Goal: Answer question/provide support: Share knowledge or assist other users

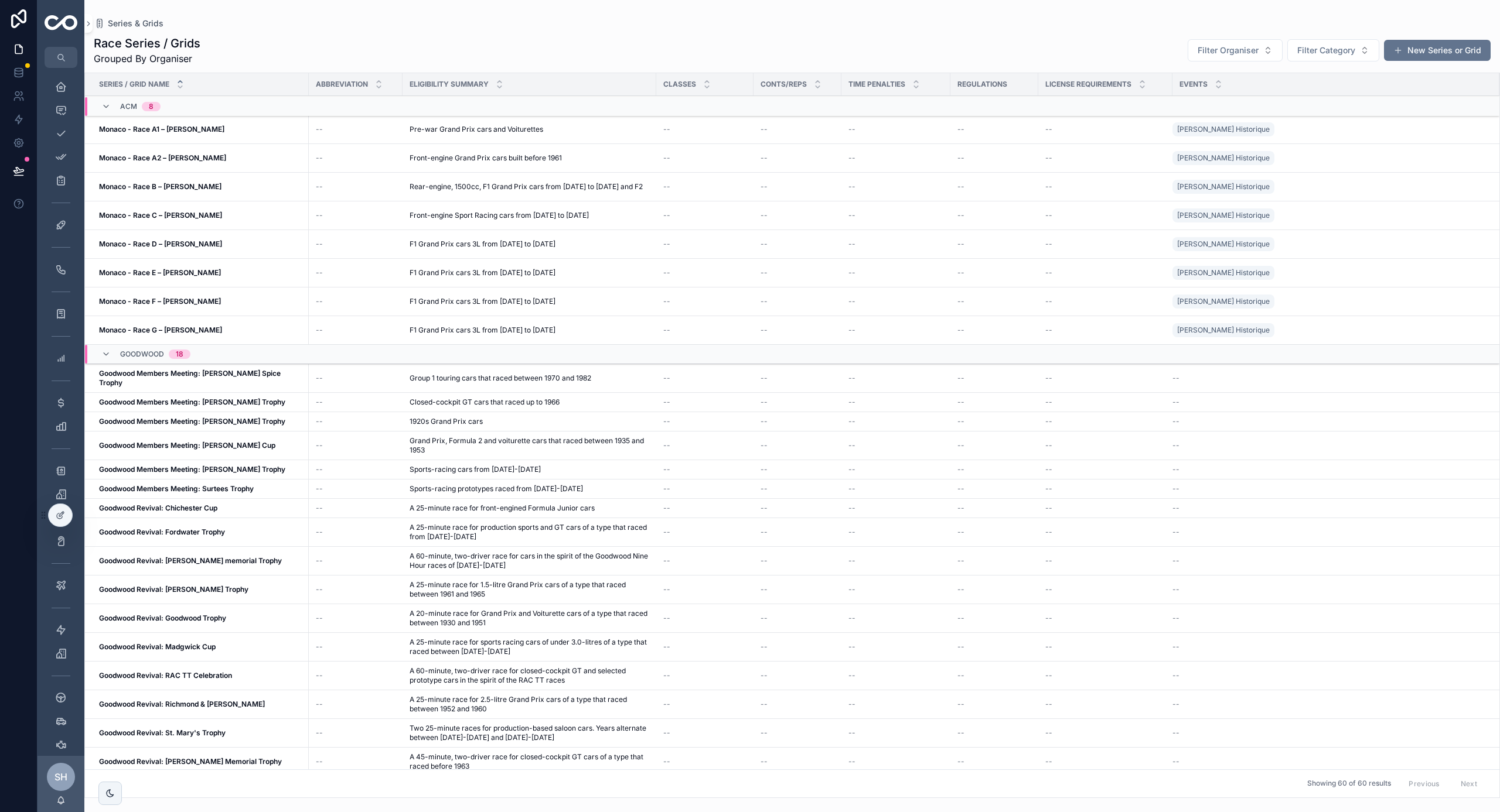
scroll to position [154, 0]
click at [62, 77] on div "Deals 57" at bounding box center [61, 70] width 19 height 18
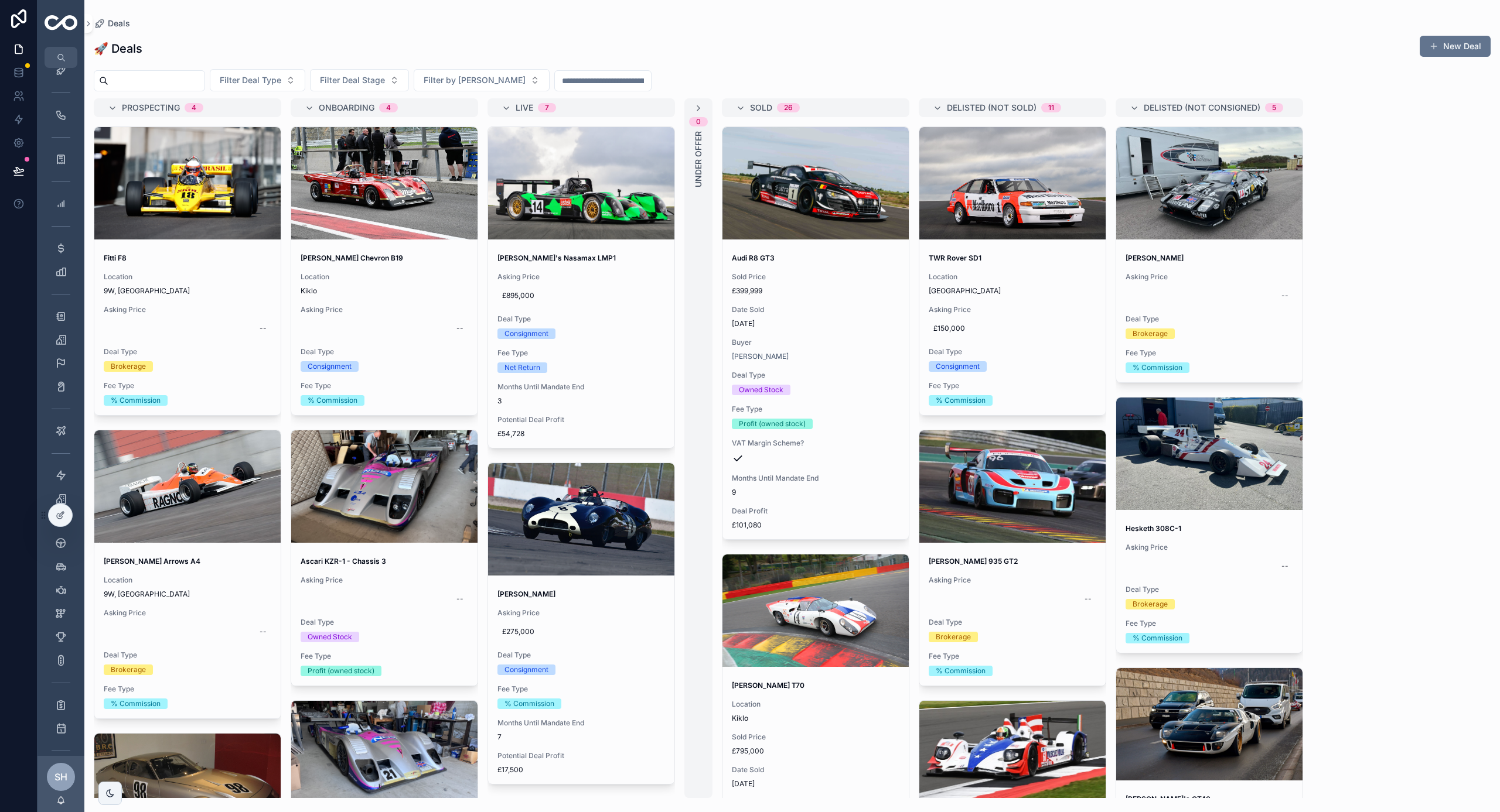
click at [769, 109] on span "SOLD" at bounding box center [761, 107] width 22 height 12
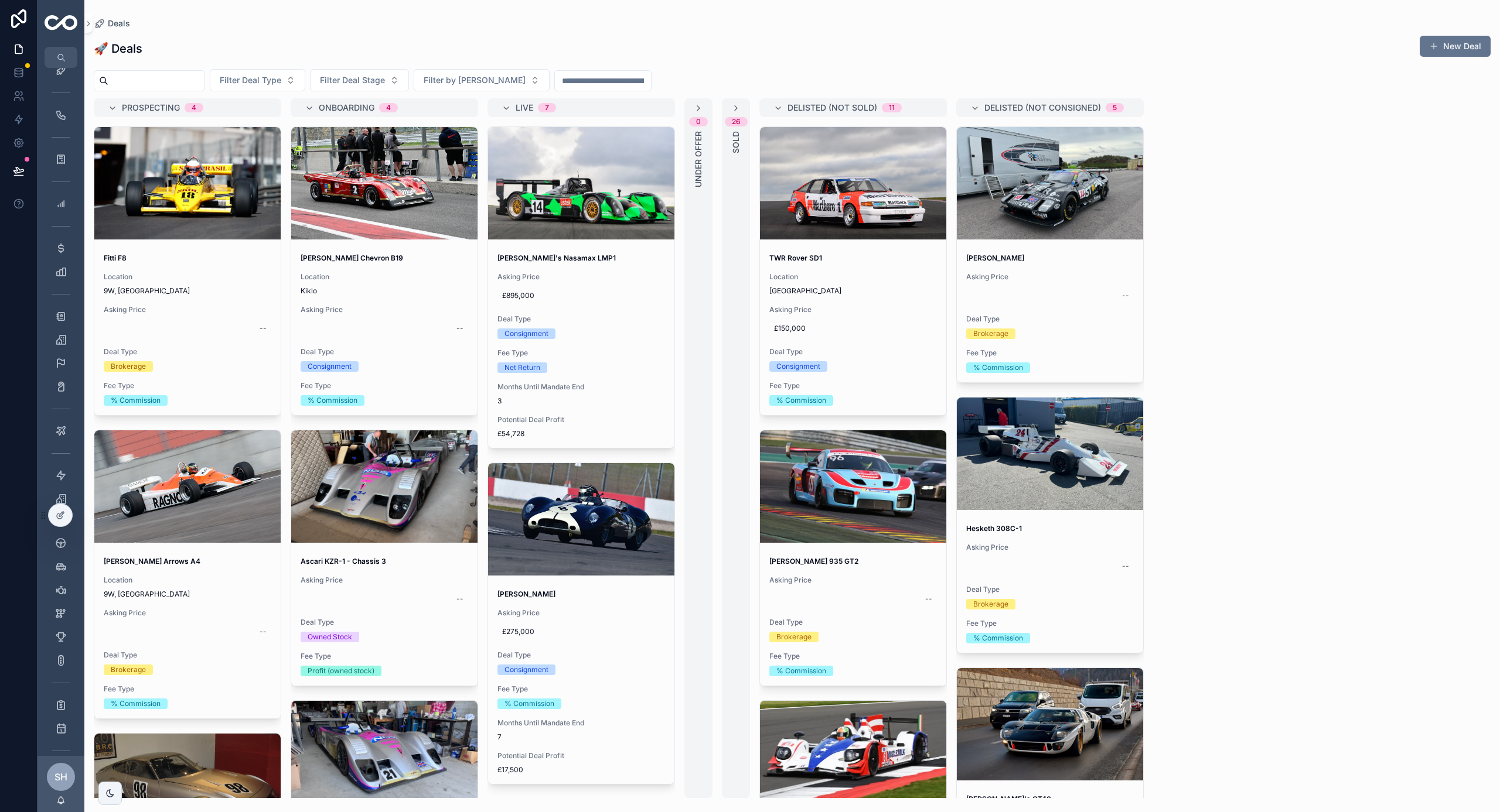
click at [1019, 113] on span "Delisted (not consigned)" at bounding box center [1043, 107] width 117 height 12
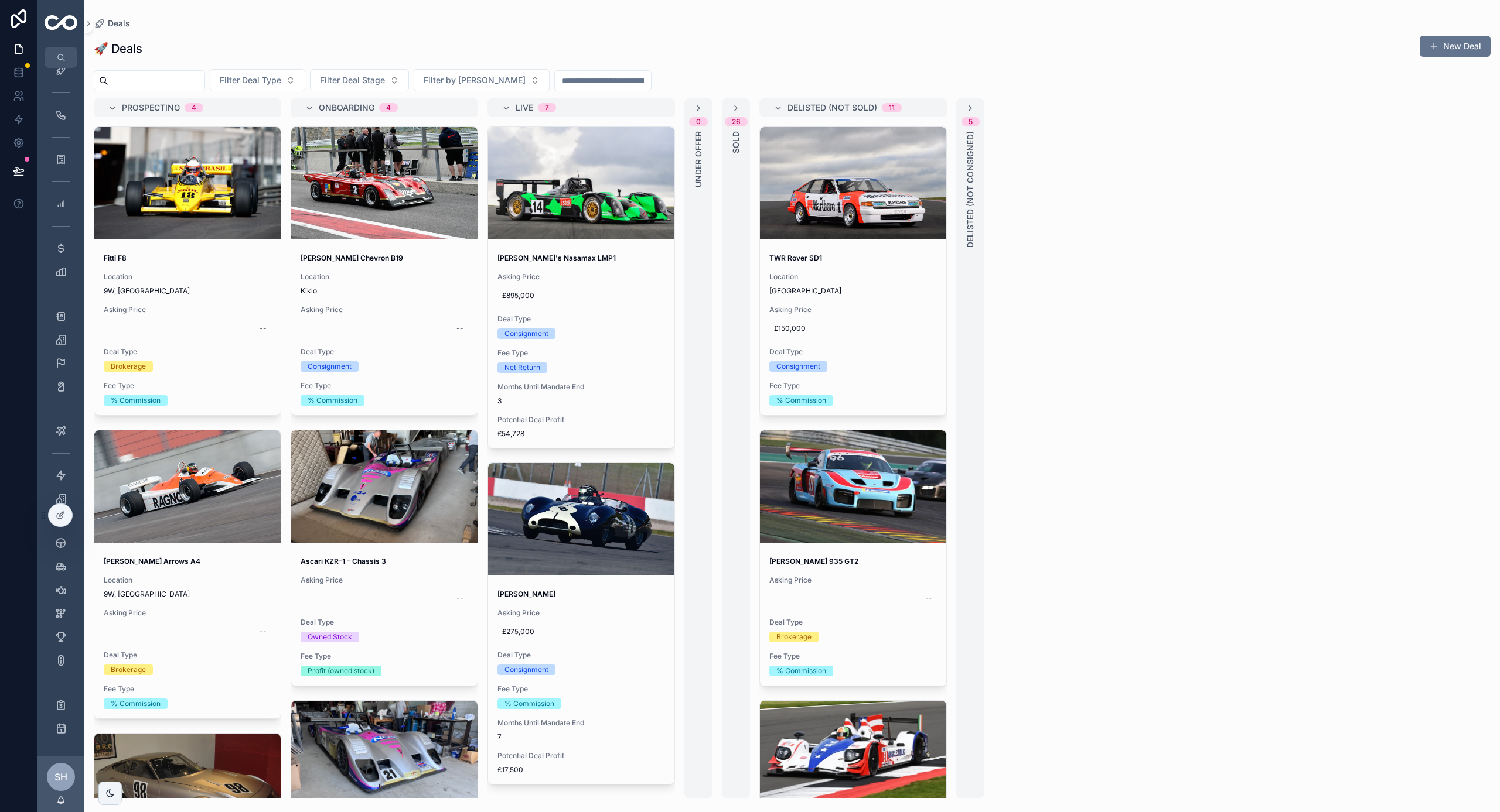
click at [844, 107] on span "Delisted (not sold)" at bounding box center [832, 107] width 90 height 12
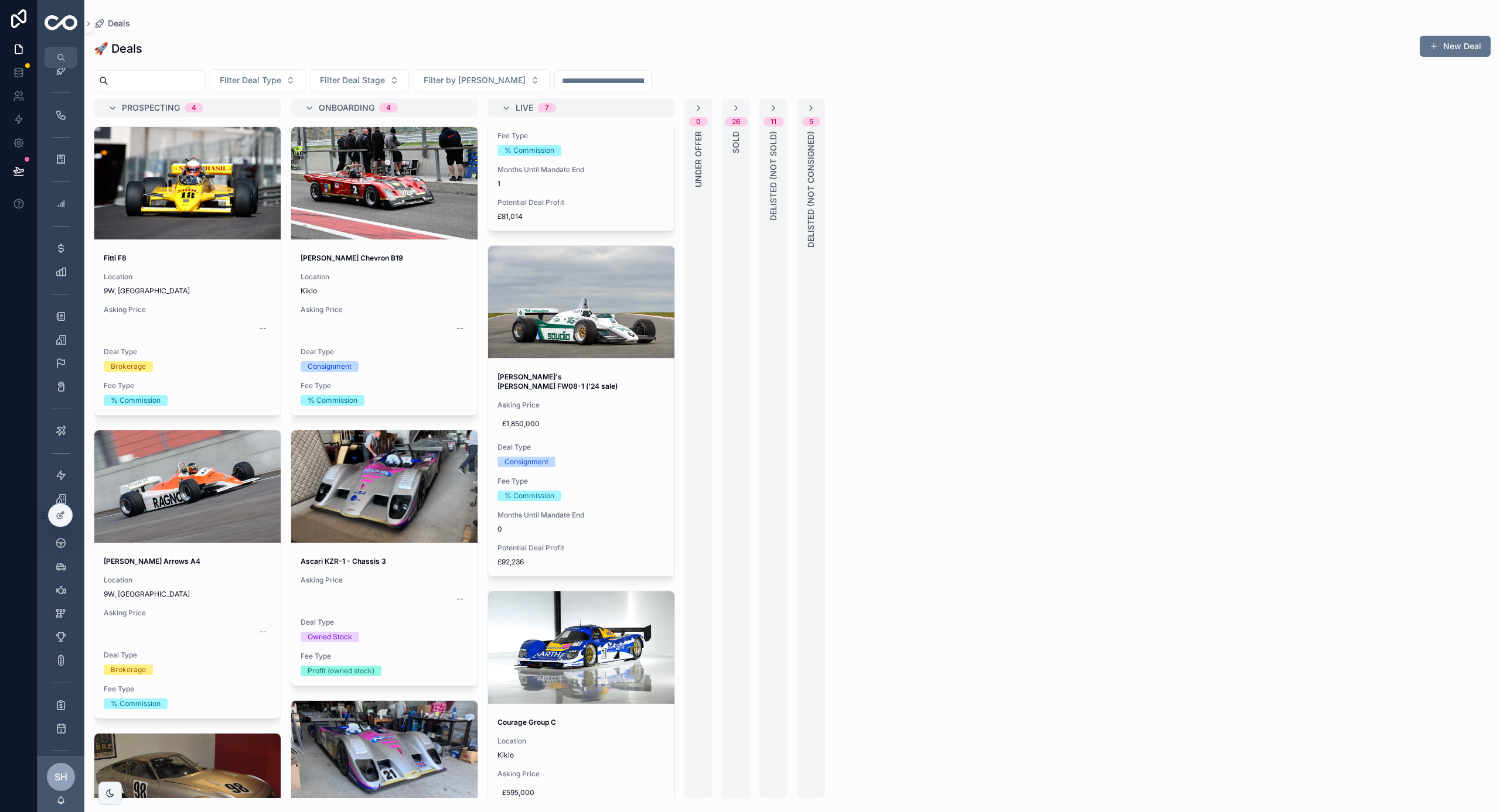
scroll to position [1236, 0]
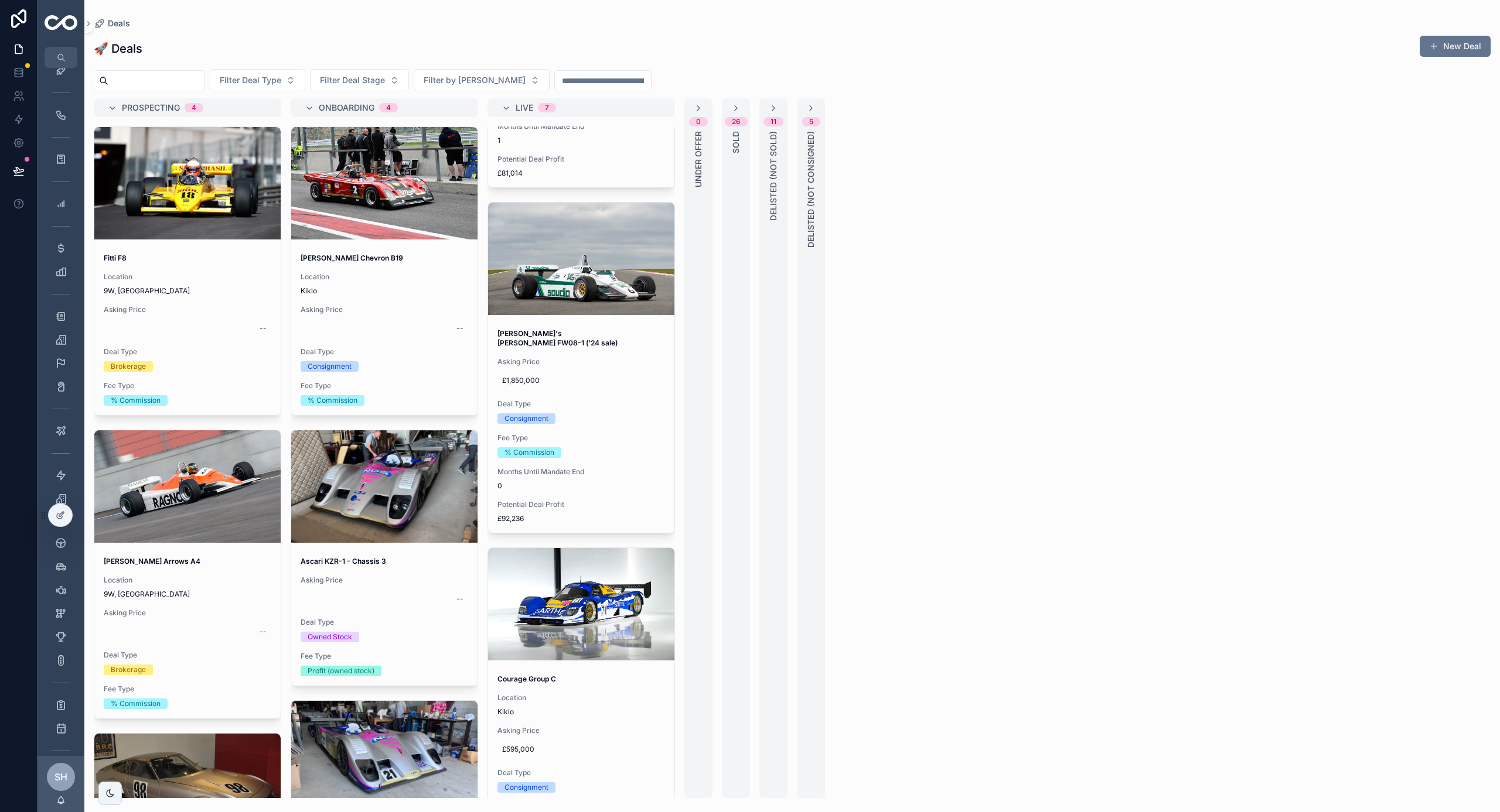
click at [641, 413] on div "Consignment" at bounding box center [581, 418] width 167 height 10
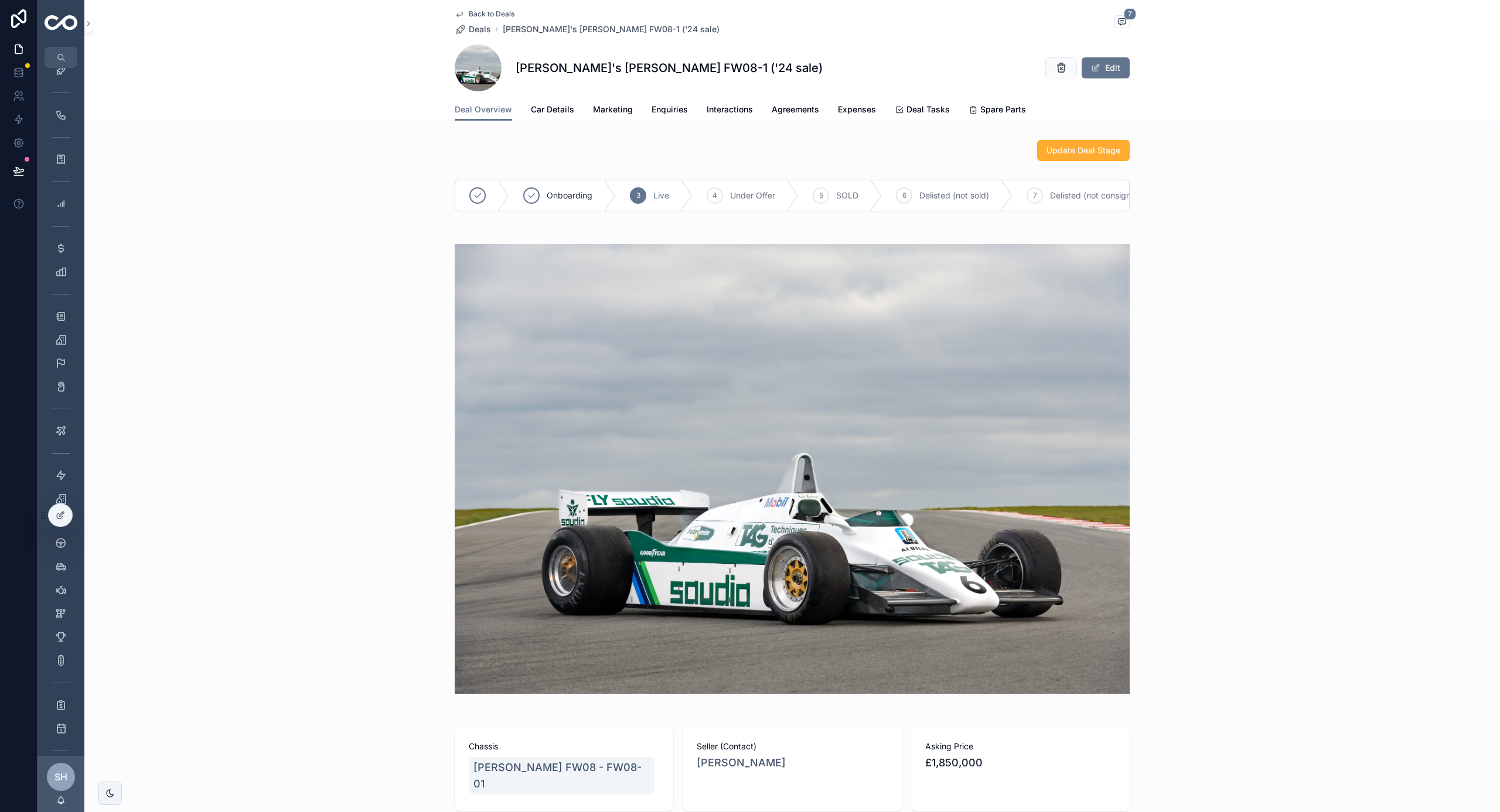
click at [676, 82] on div "[PERSON_NAME]'s [PERSON_NAME] FW08-1 ('24 sale) Edit" at bounding box center [791, 68] width 675 height 47
click at [666, 108] on span "Enquiries" at bounding box center [669, 109] width 36 height 12
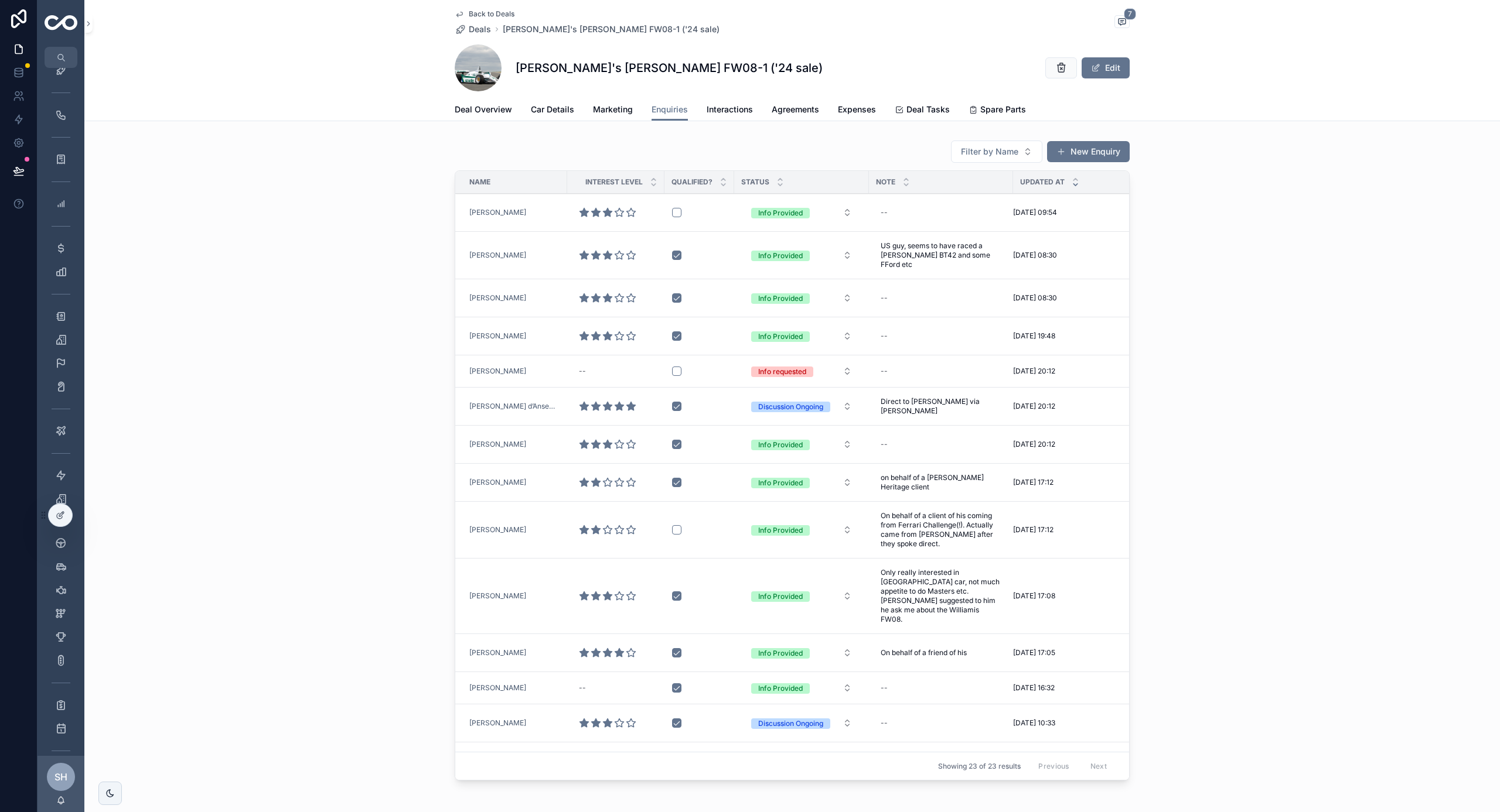
click at [536, 212] on div "[PERSON_NAME]" at bounding box center [514, 213] width 91 height 9
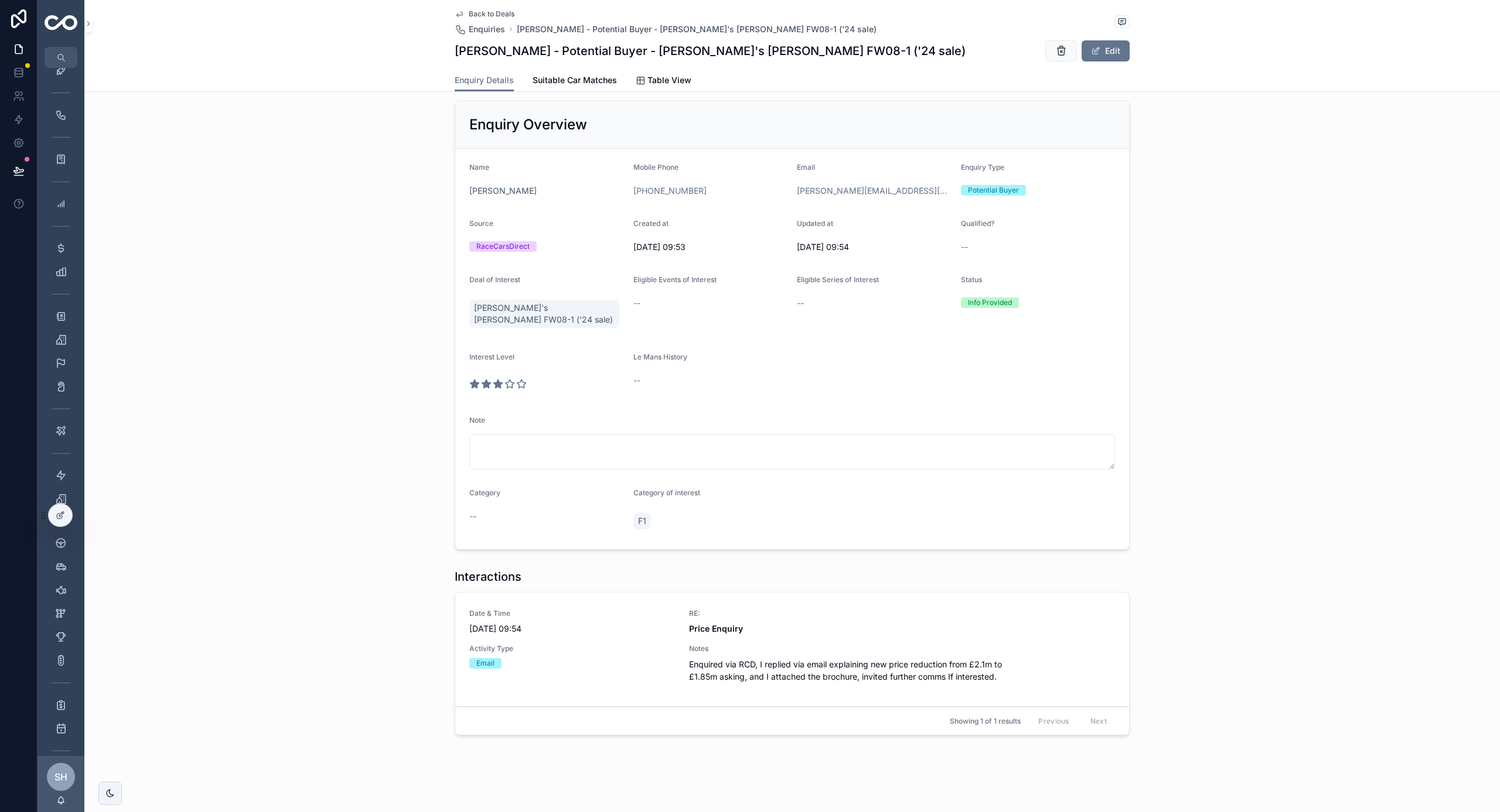
scroll to position [45, 0]
click at [1122, 58] on button "Edit" at bounding box center [1106, 51] width 48 height 21
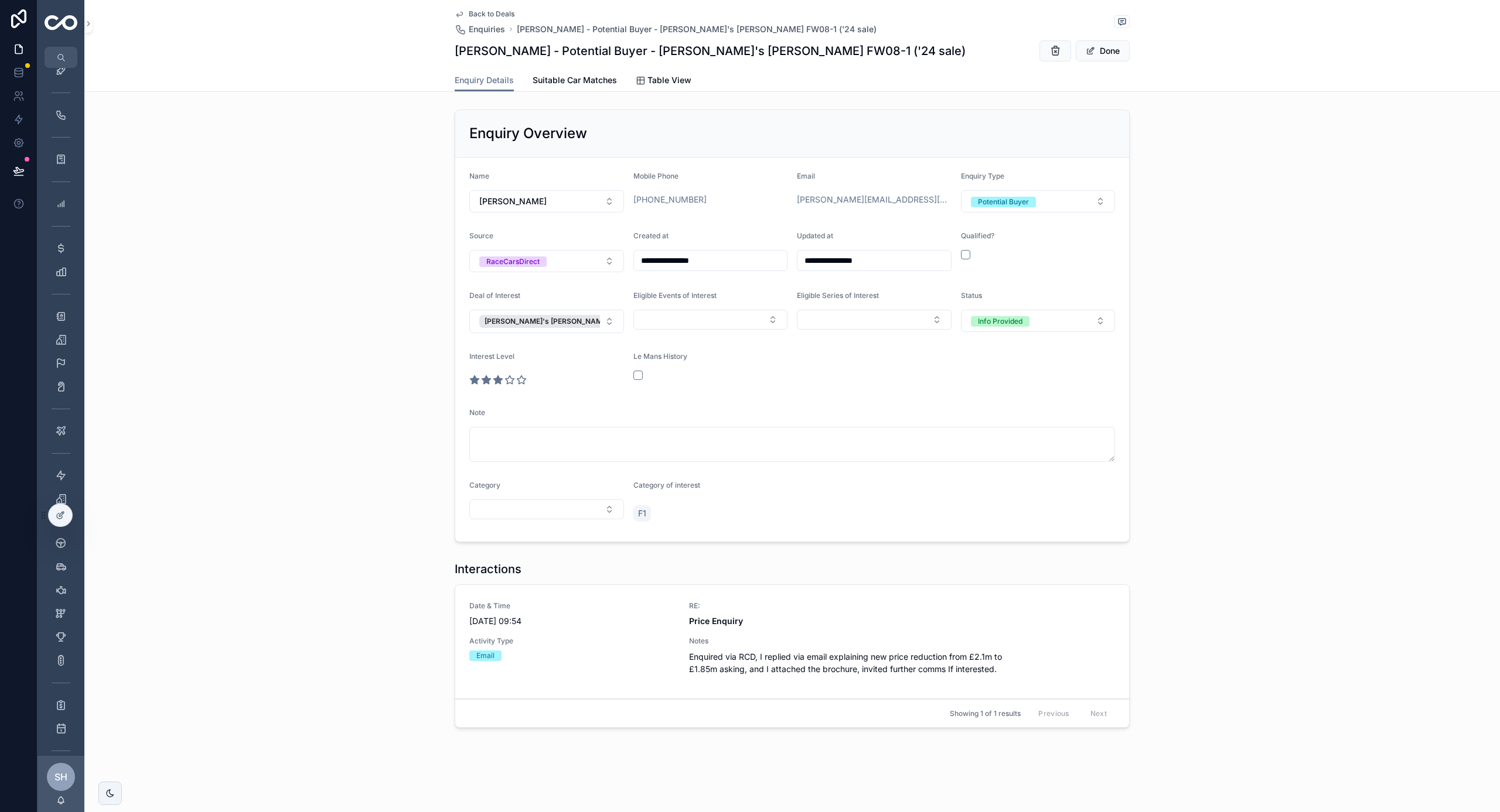
click at [638, 448] on textarea "scrollable content" at bounding box center [792, 445] width 646 height 35
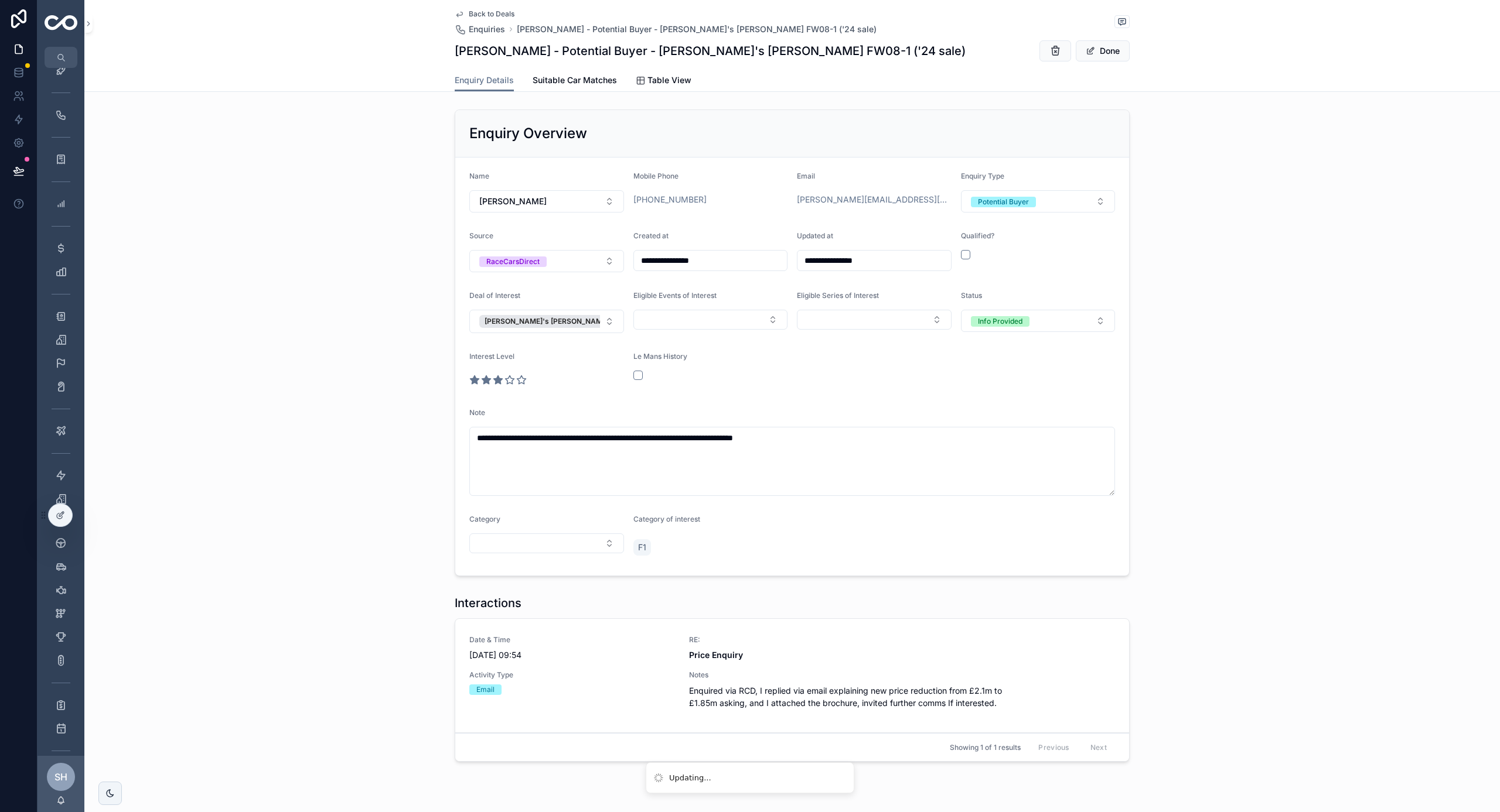
type textarea "**********"
click at [1105, 55] on button "Done" at bounding box center [1102, 51] width 54 height 21
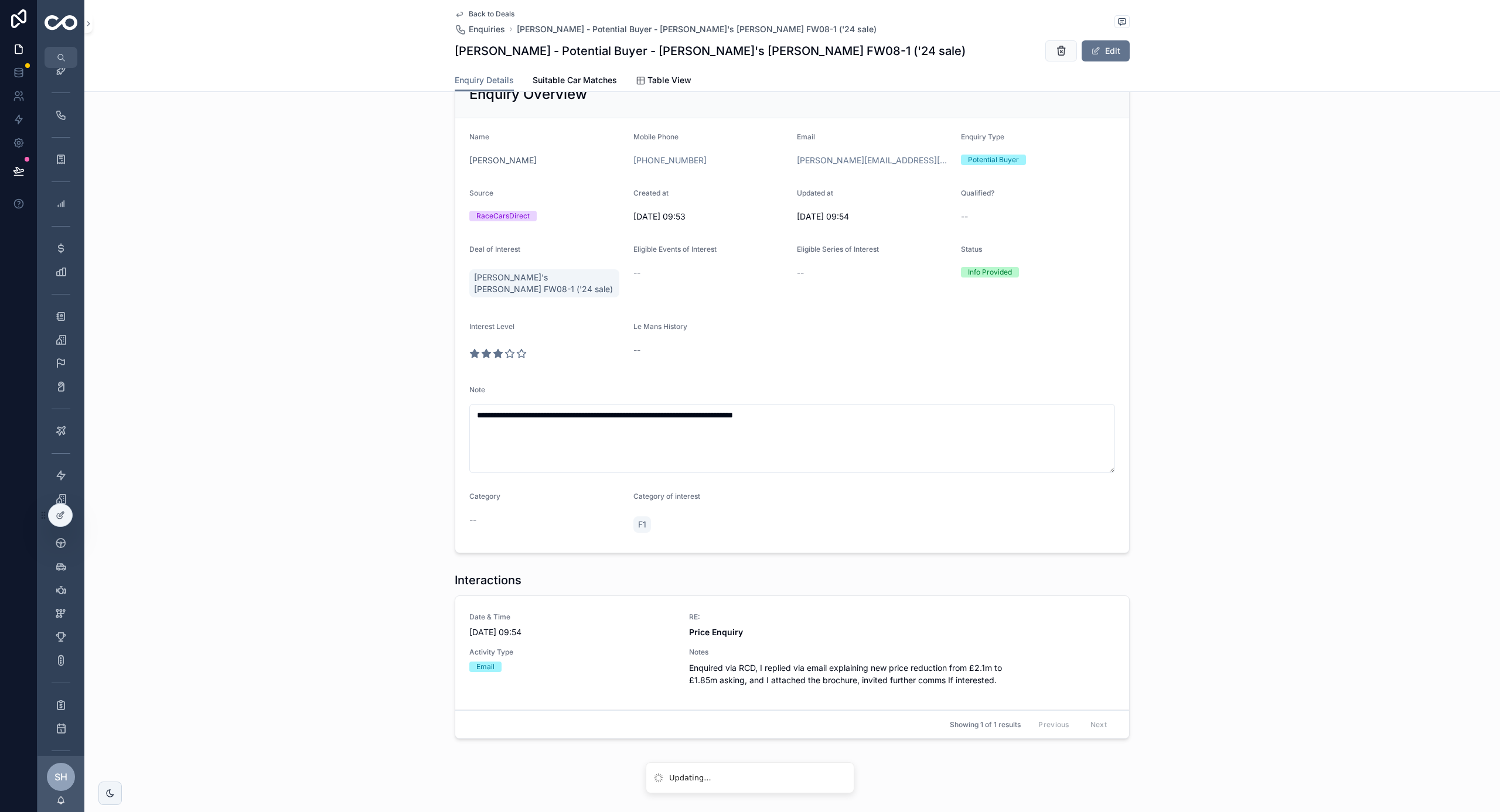
scroll to position [80, 0]
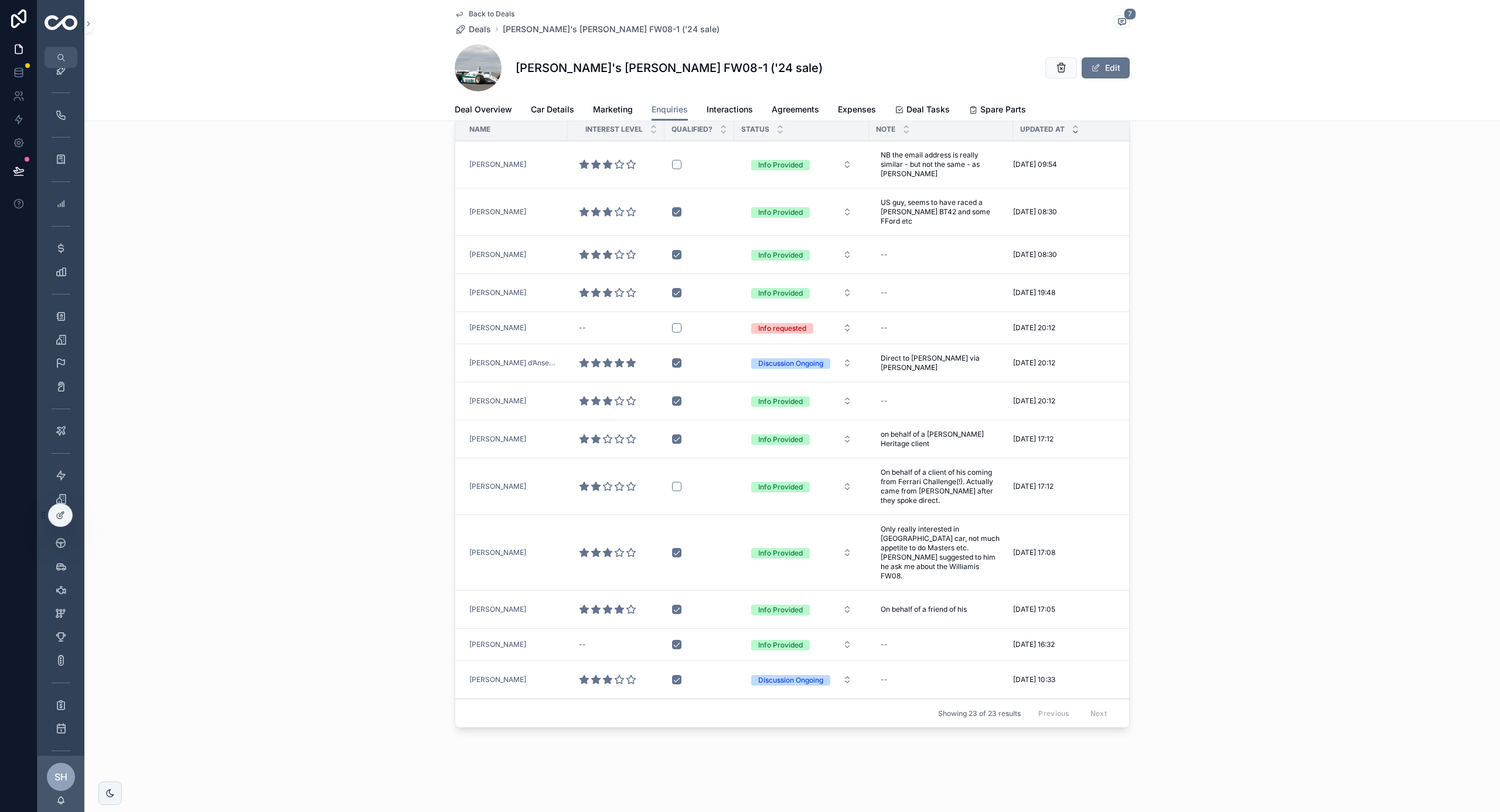
scroll to position [53, 0]
click at [860, 210] on td "Info Provided" at bounding box center [801, 212] width 135 height 47
click at [658, 218] on td "scrollable content" at bounding box center [615, 212] width 97 height 47
click at [539, 207] on div "[PERSON_NAME]" at bounding box center [514, 212] width 91 height 9
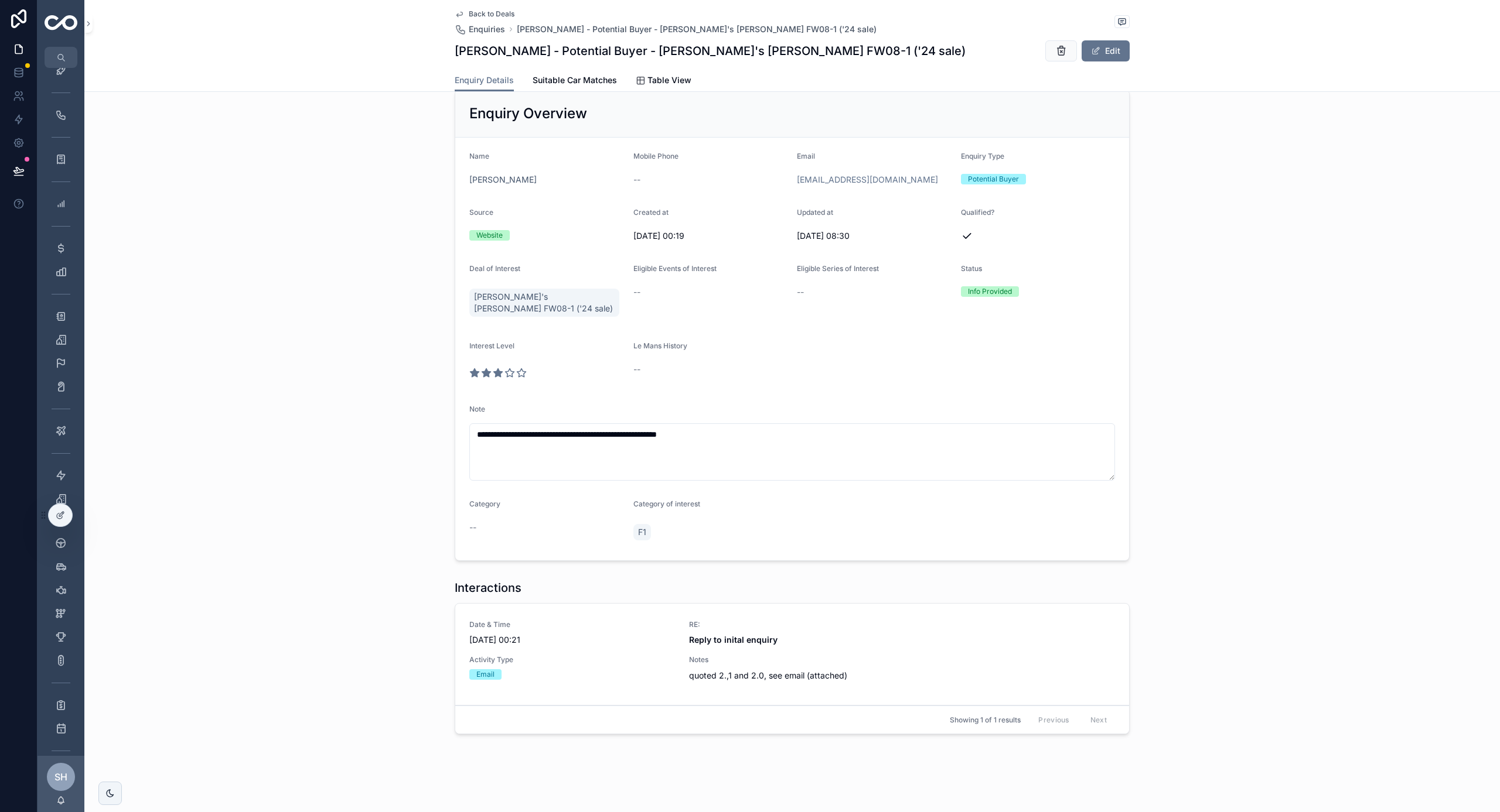
scroll to position [55, 0]
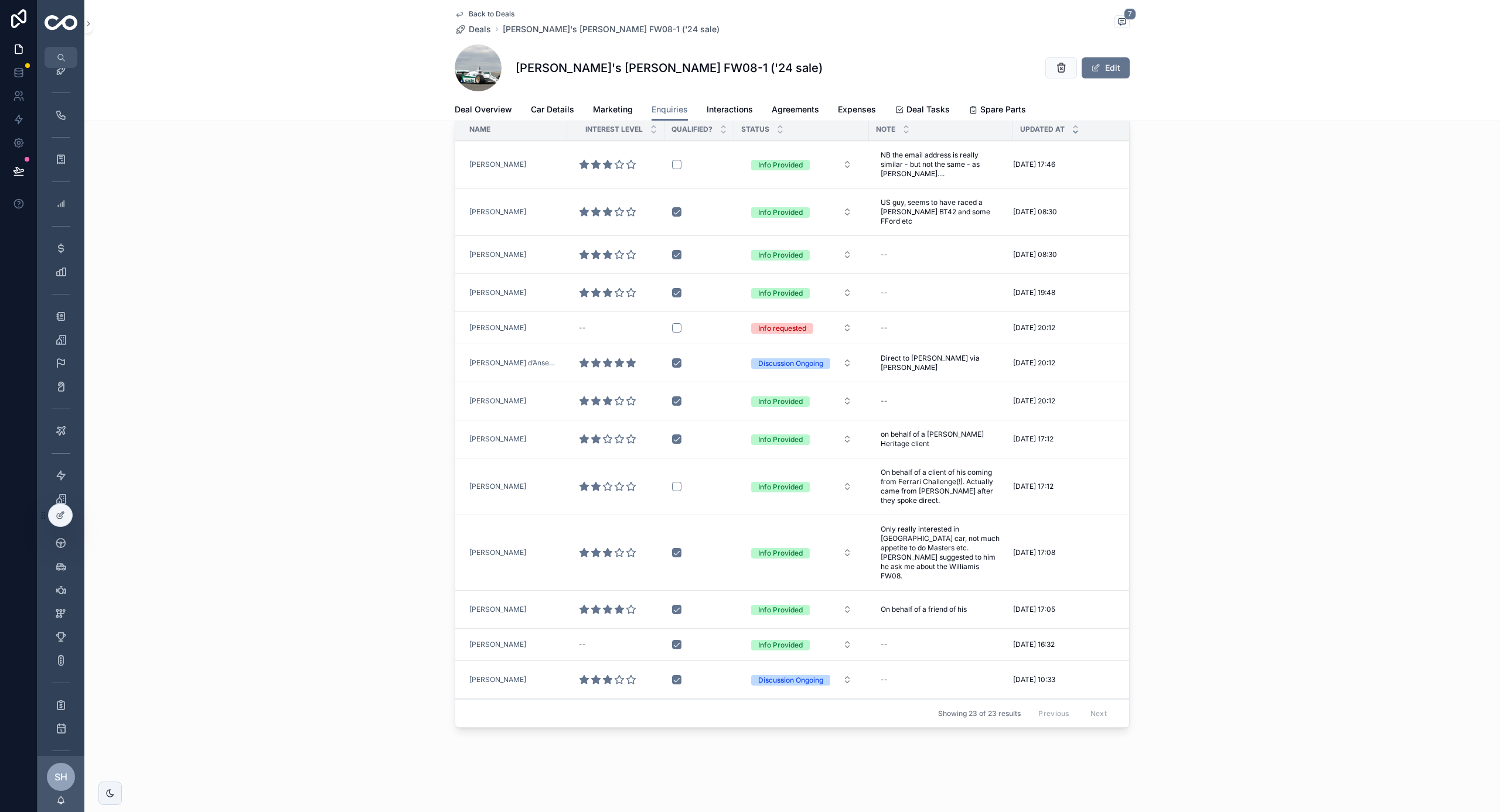
scroll to position [53, 0]
click at [539, 250] on div "[PERSON_NAME]" at bounding box center [514, 254] width 91 height 9
